Goal: Transaction & Acquisition: Download file/media

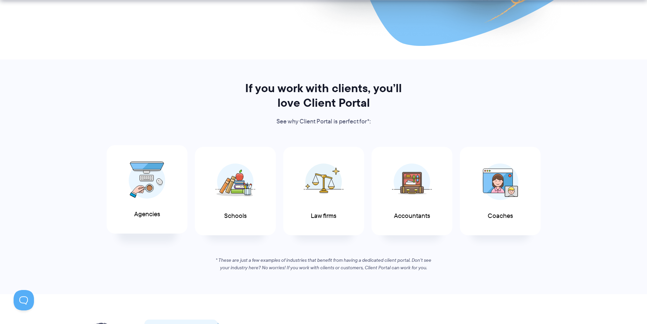
click at [157, 189] on img at bounding box center [147, 179] width 37 height 37
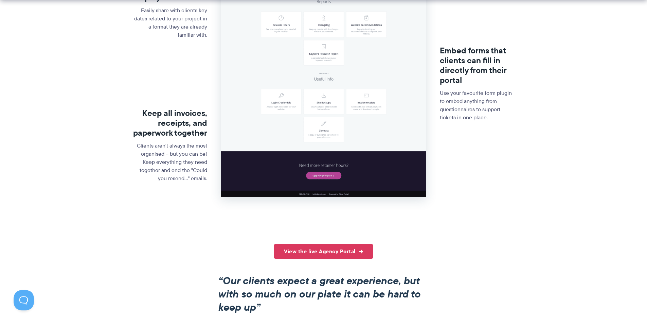
scroll to position [475, 0]
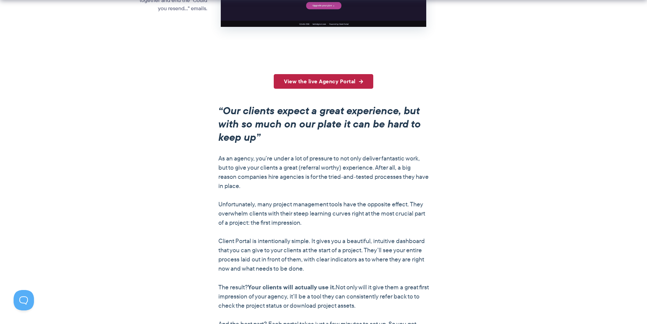
click at [336, 84] on link "View the live Agency Portal" at bounding box center [323, 81] width 99 height 15
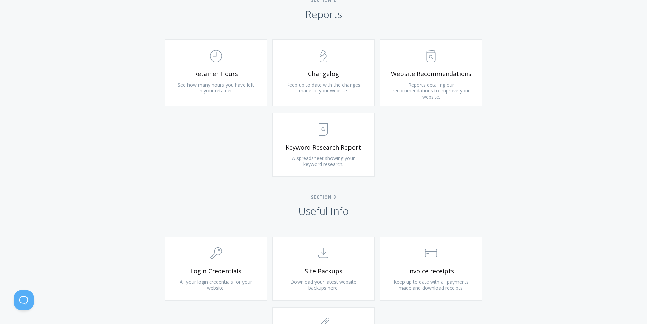
scroll to position [475, 0]
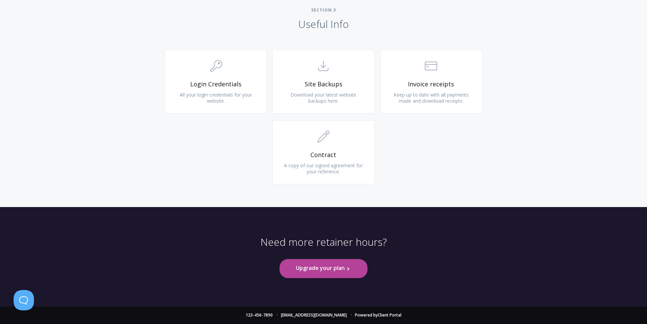
scroll to position [5411, 0]
click at [0, 0] on link "Website recommendations Download" at bounding box center [0, 0] width 0 height 0
